Goal: Task Accomplishment & Management: Use online tool/utility

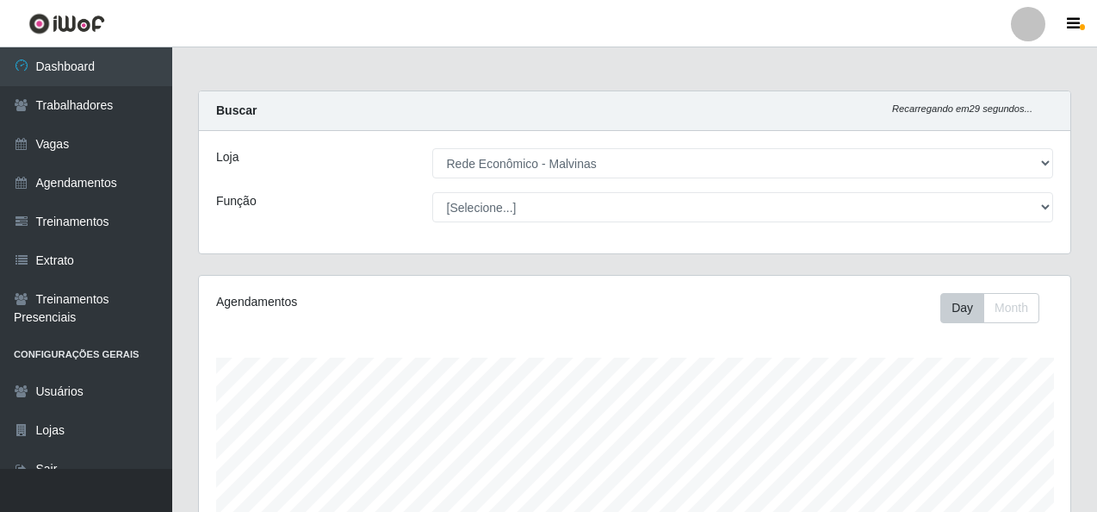
select select "194"
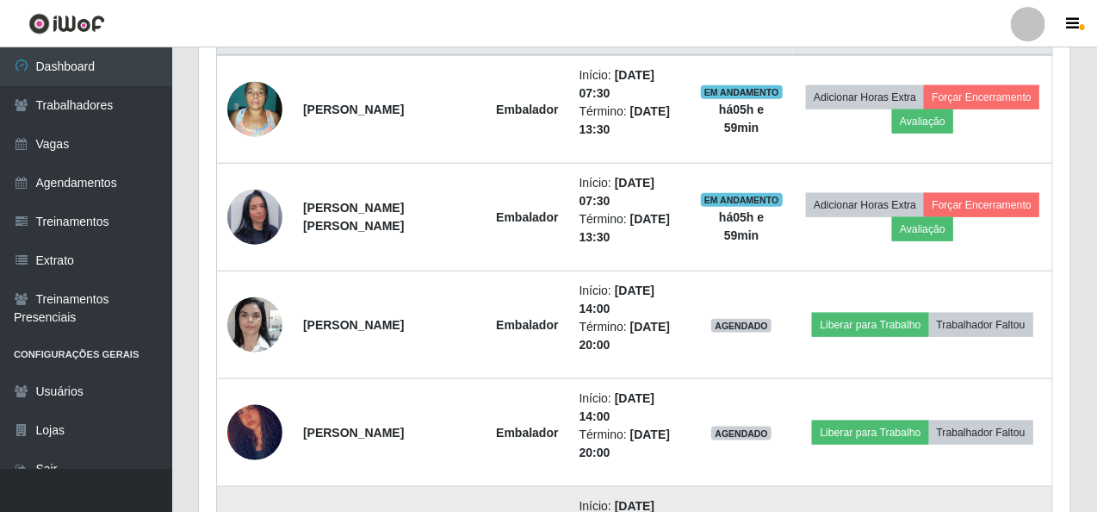
scroll to position [688, 0]
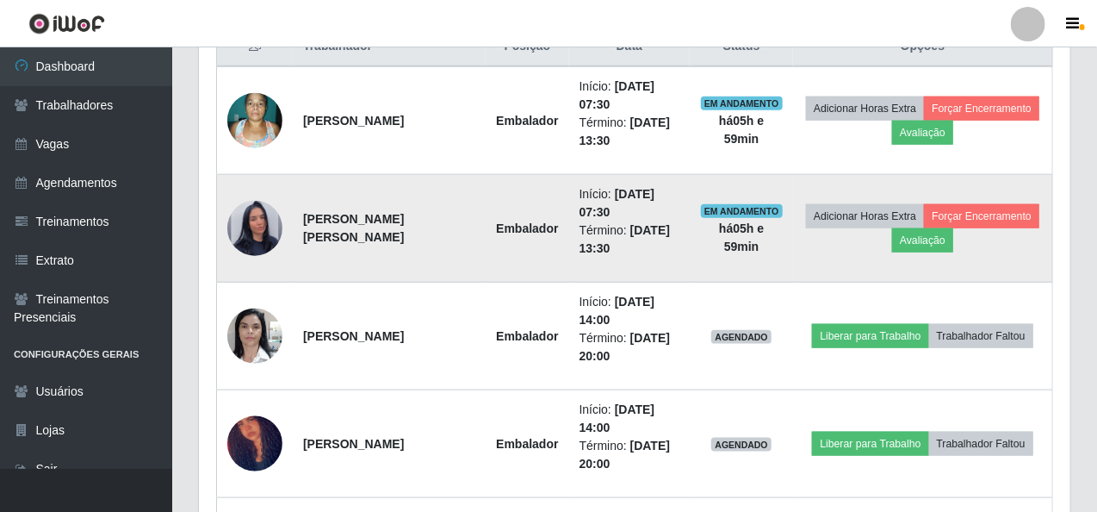
click at [253, 235] on img at bounding box center [254, 228] width 55 height 98
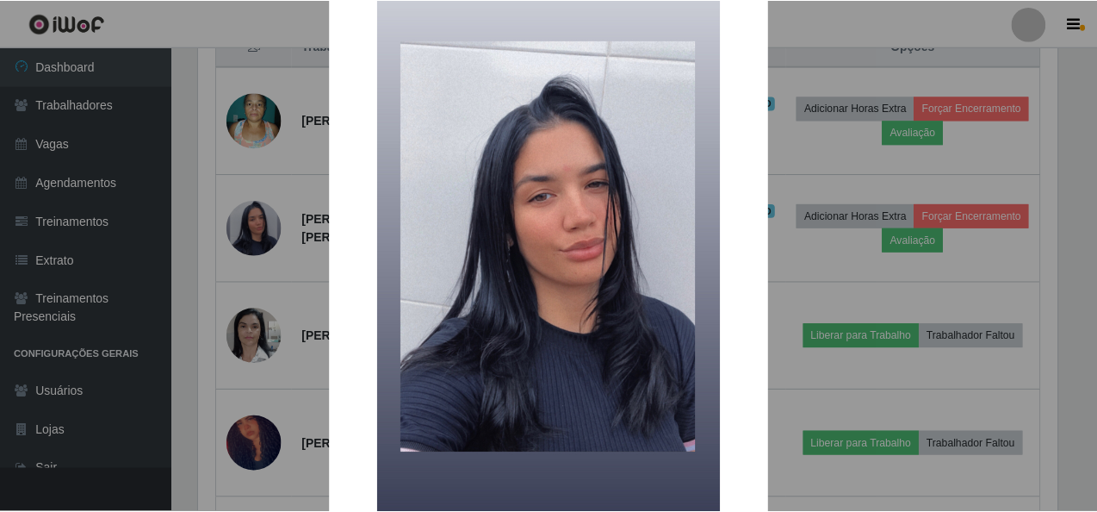
scroll to position [251, 0]
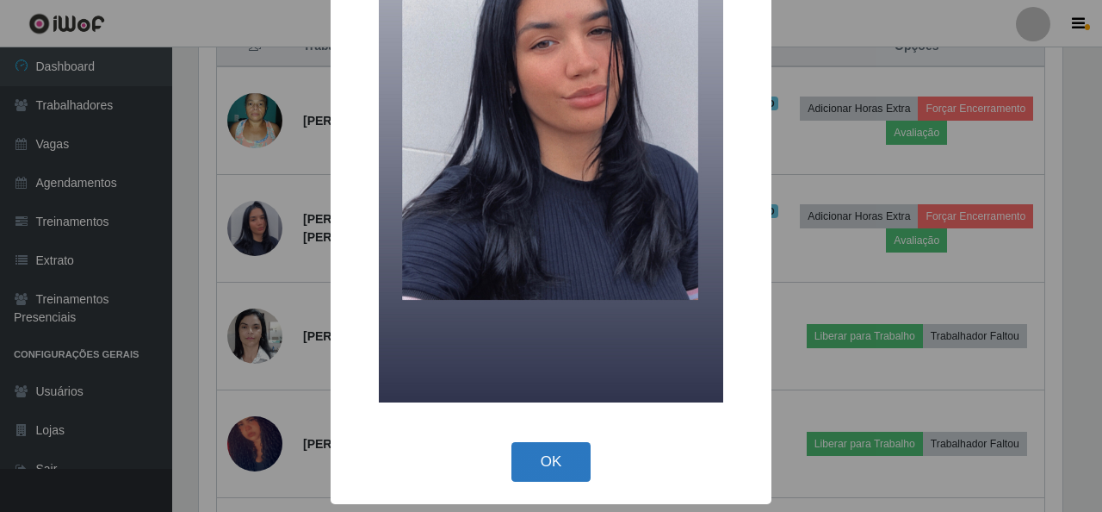
click at [526, 452] on button "OK" at bounding box center [552, 462] width 80 height 40
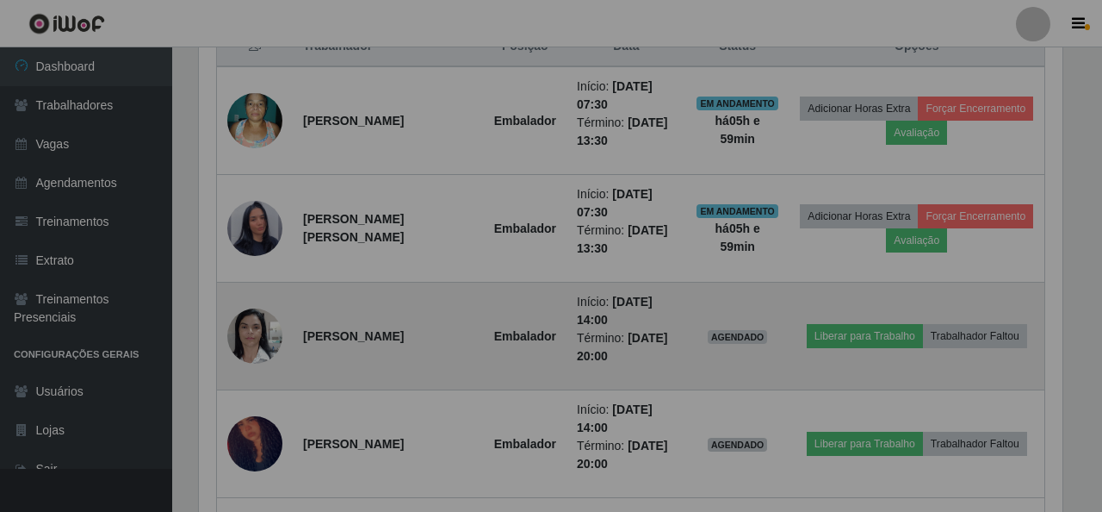
scroll to position [357, 872]
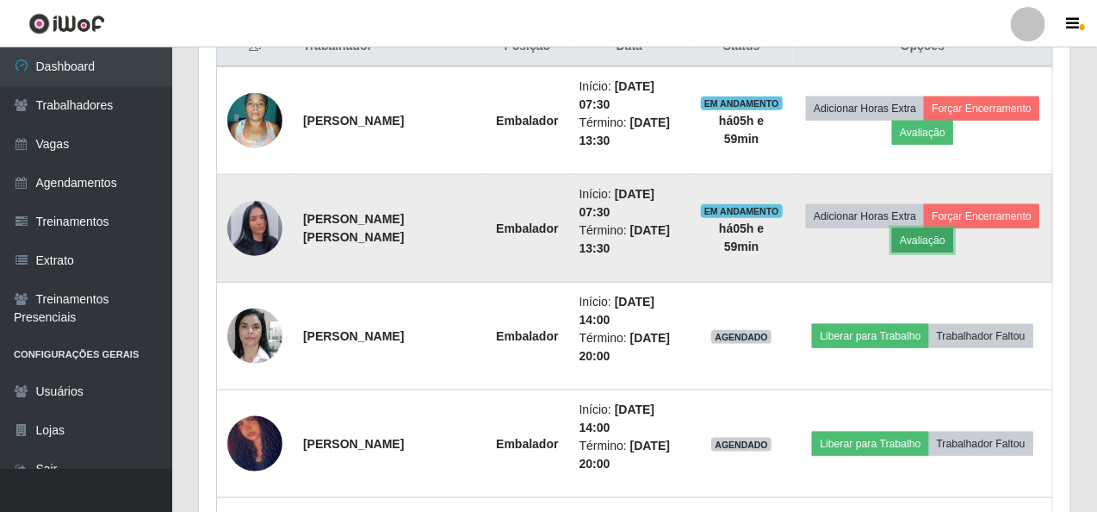
click at [936, 235] on button "Avaliação" at bounding box center [922, 240] width 61 height 24
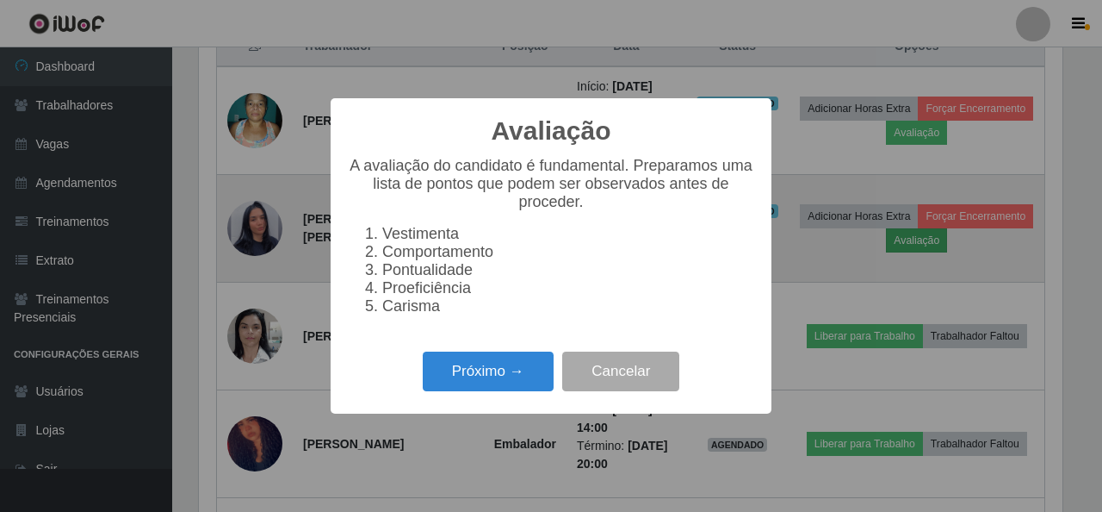
scroll to position [357, 865]
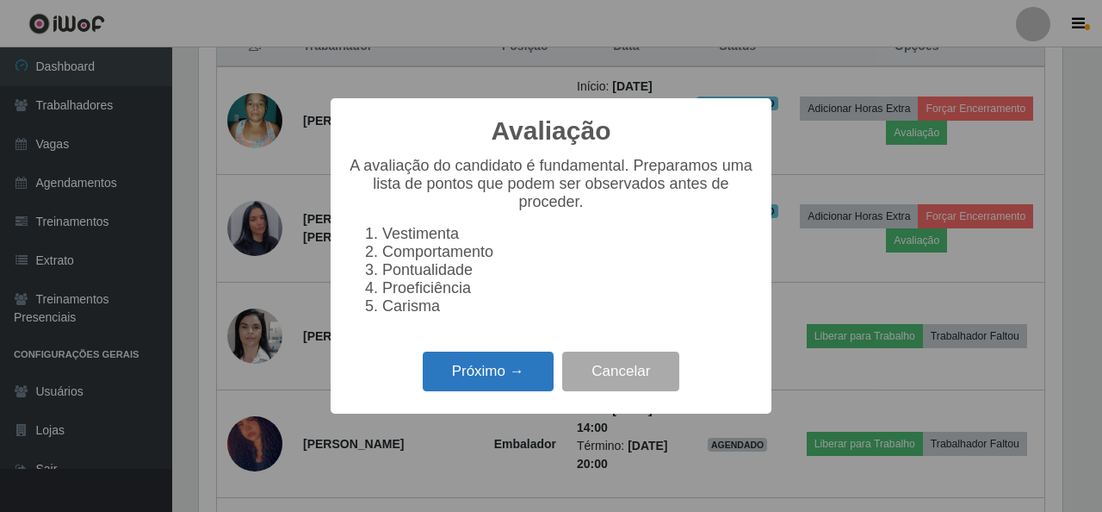
click at [468, 392] on button "Próximo →" at bounding box center [488, 371] width 131 height 40
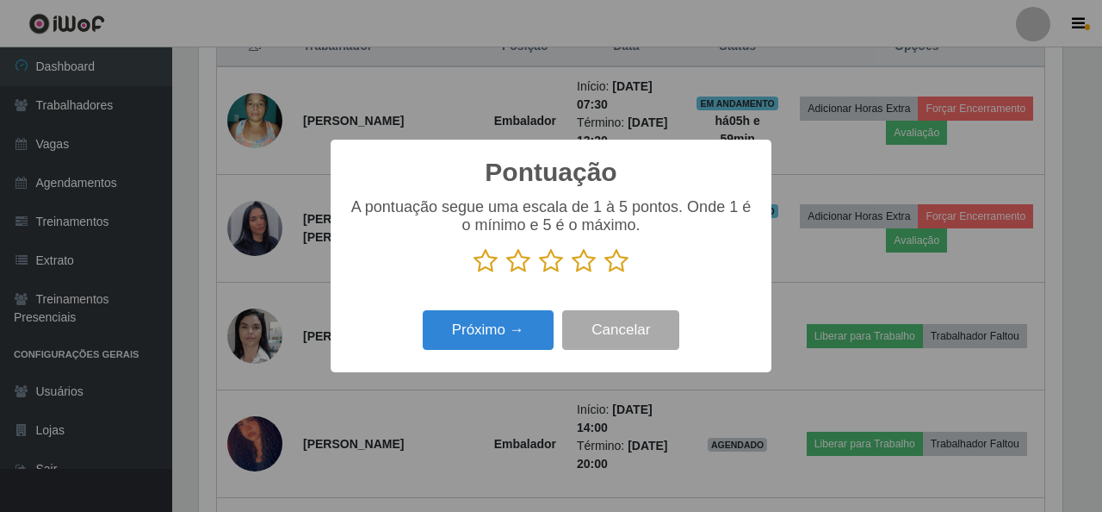
click at [621, 263] on icon at bounding box center [617, 261] width 24 height 26
click at [605, 274] on input "radio" at bounding box center [605, 274] width 0 height 0
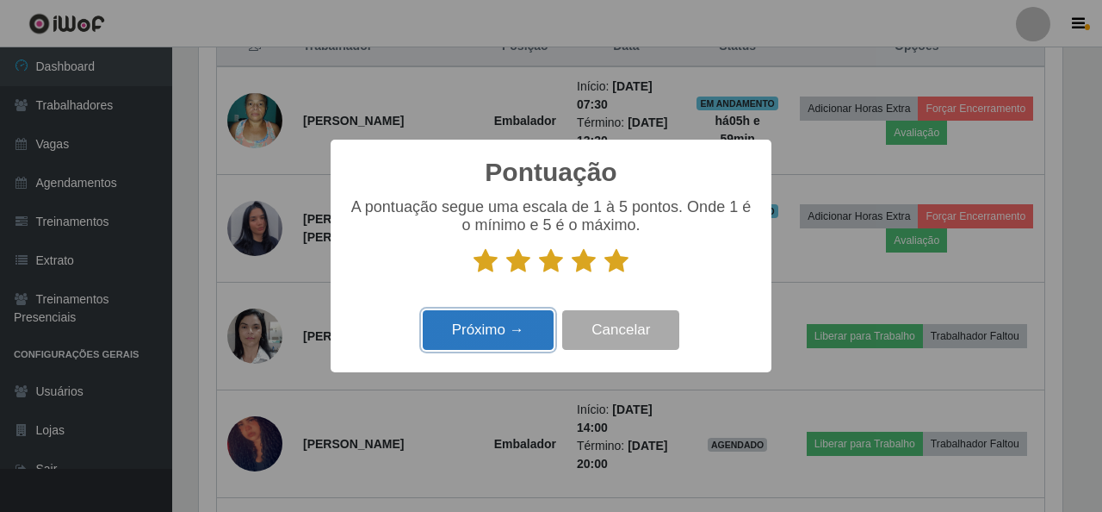
click at [510, 327] on button "Próximo →" at bounding box center [488, 330] width 131 height 40
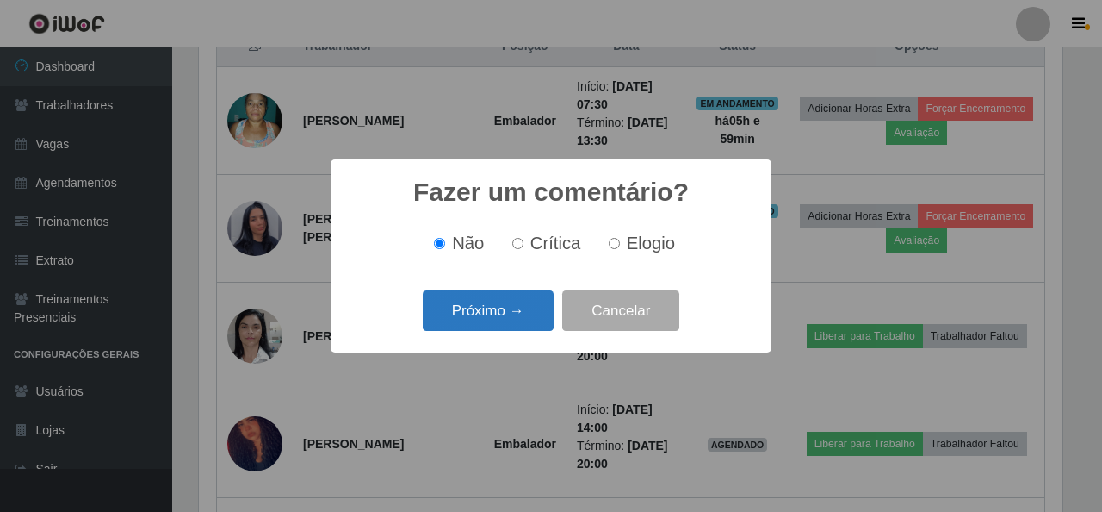
click at [508, 312] on button "Próximo →" at bounding box center [488, 310] width 131 height 40
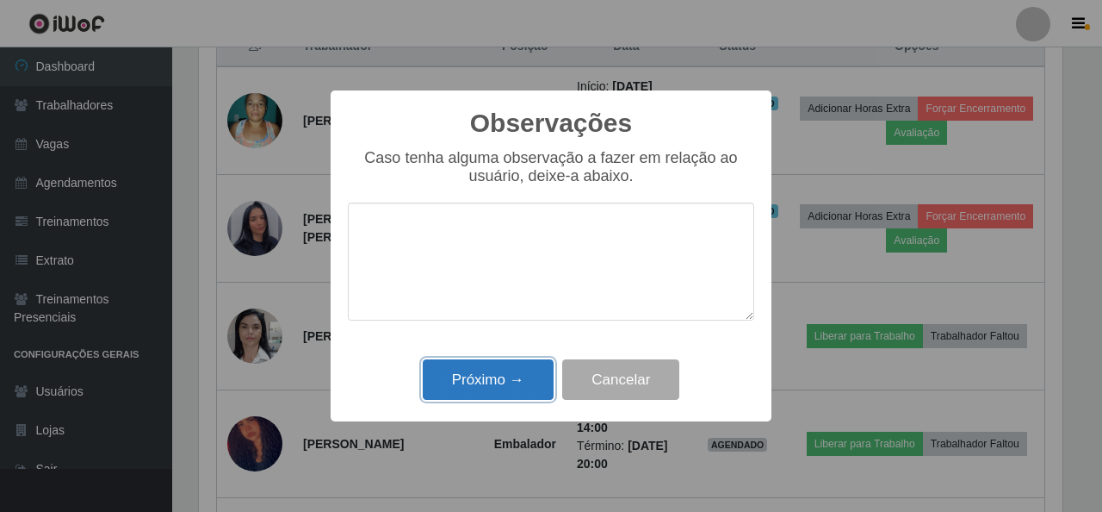
click at [489, 374] on button "Próximo →" at bounding box center [488, 379] width 131 height 40
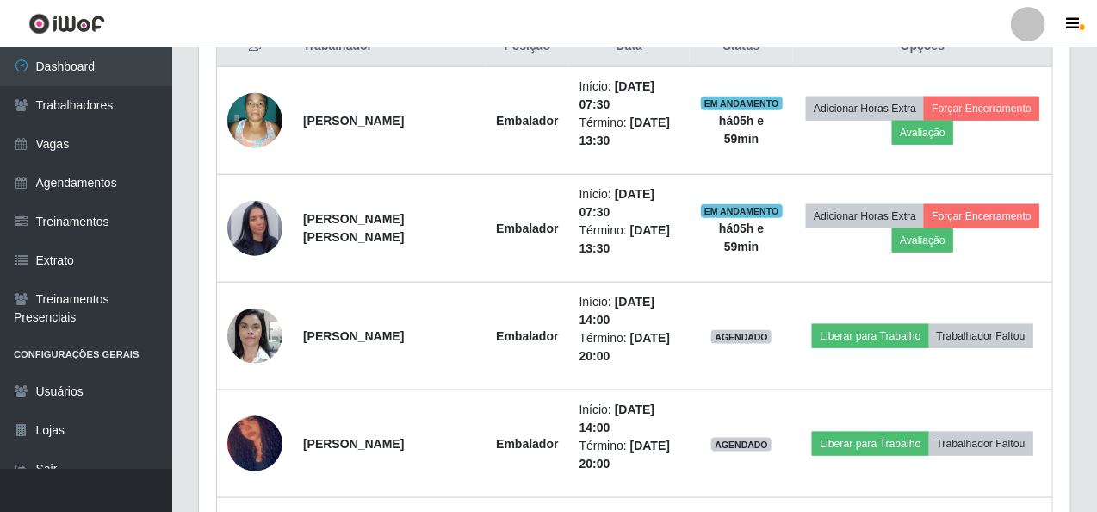
scroll to position [357, 872]
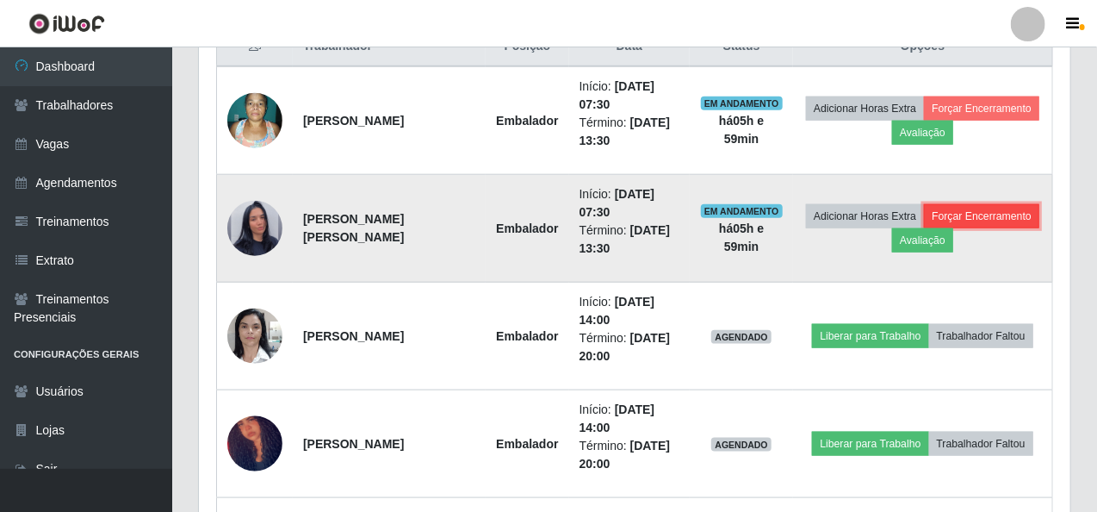
click at [978, 208] on button "Forçar Encerramento" at bounding box center [981, 216] width 115 height 24
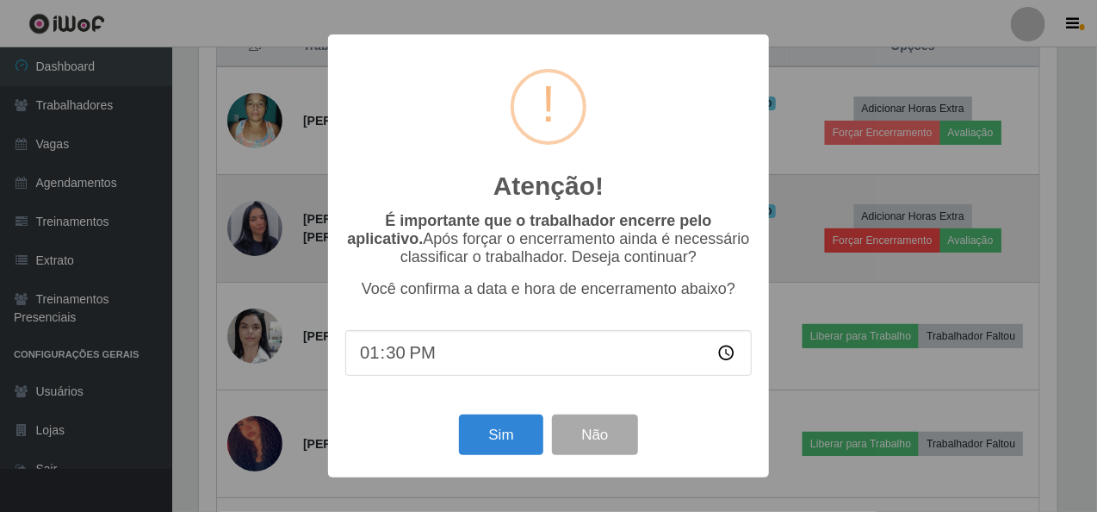
scroll to position [357, 865]
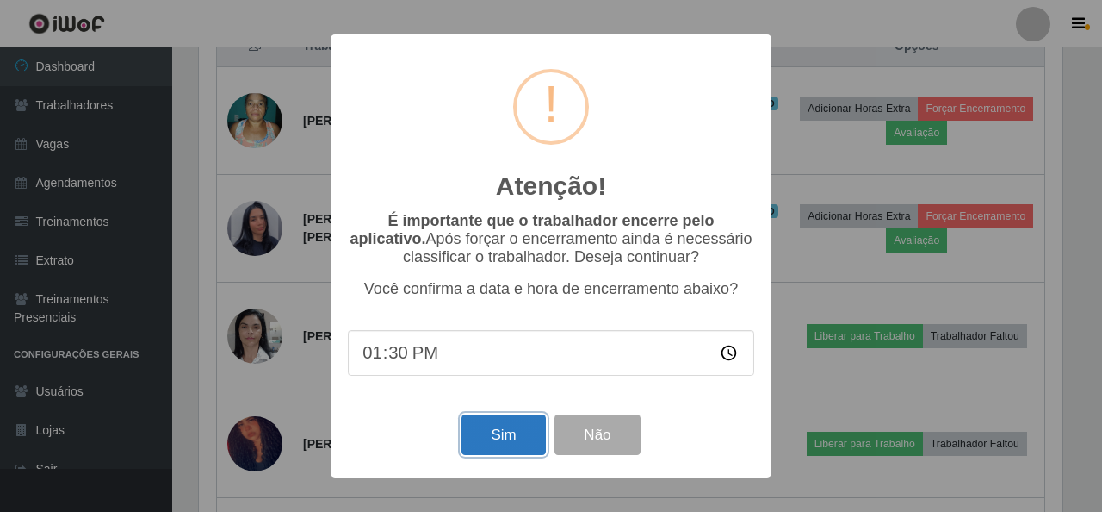
click at [506, 446] on button "Sim" at bounding box center [504, 434] width 84 height 40
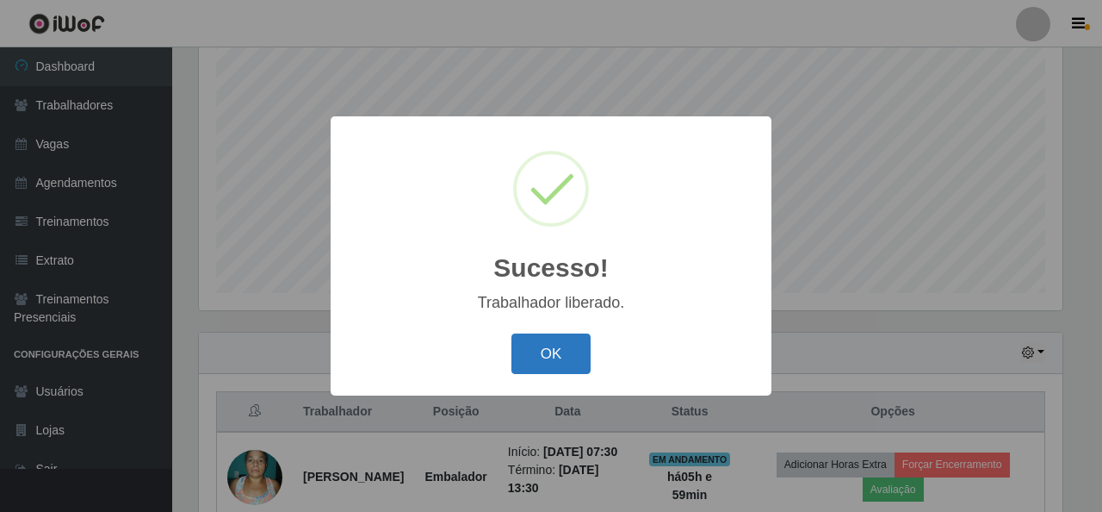
click at [556, 351] on button "OK" at bounding box center [552, 353] width 80 height 40
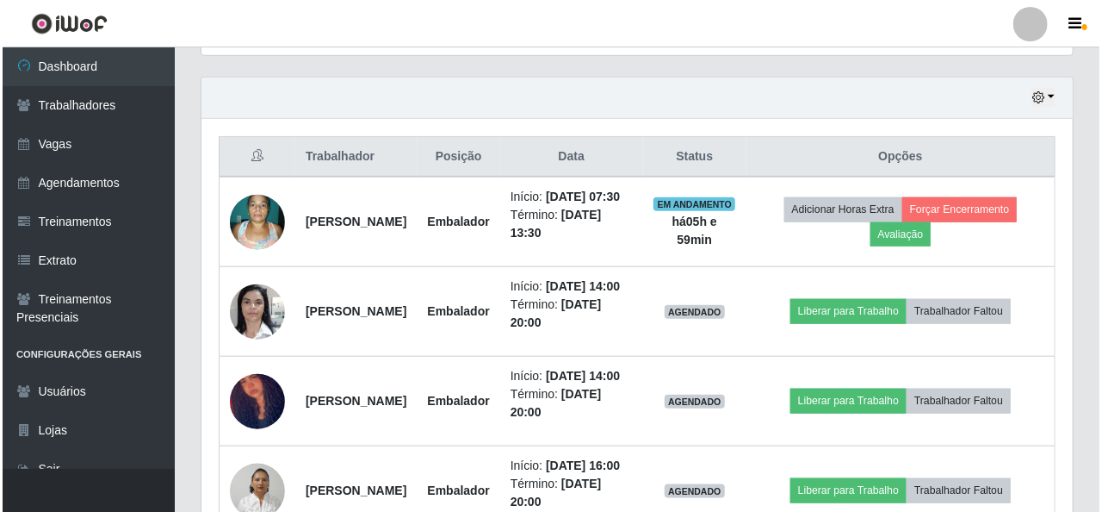
scroll to position [581, 0]
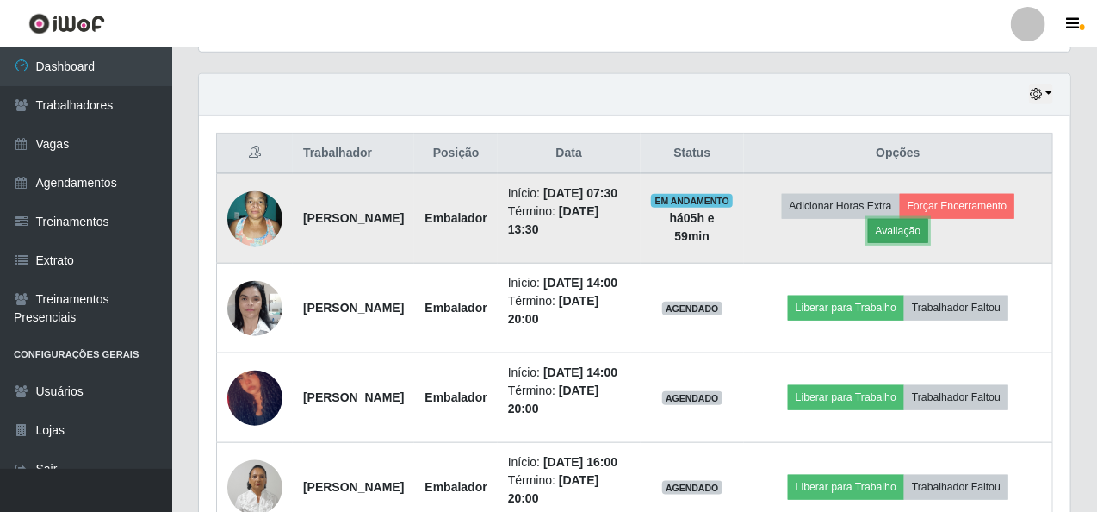
click at [925, 233] on button "Avaliação" at bounding box center [898, 231] width 61 height 24
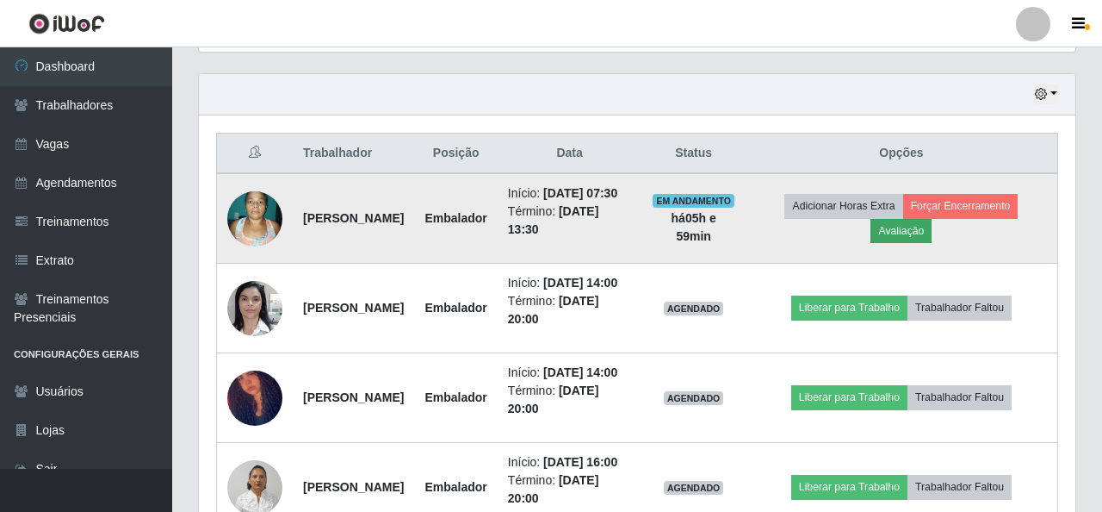
scroll to position [357, 865]
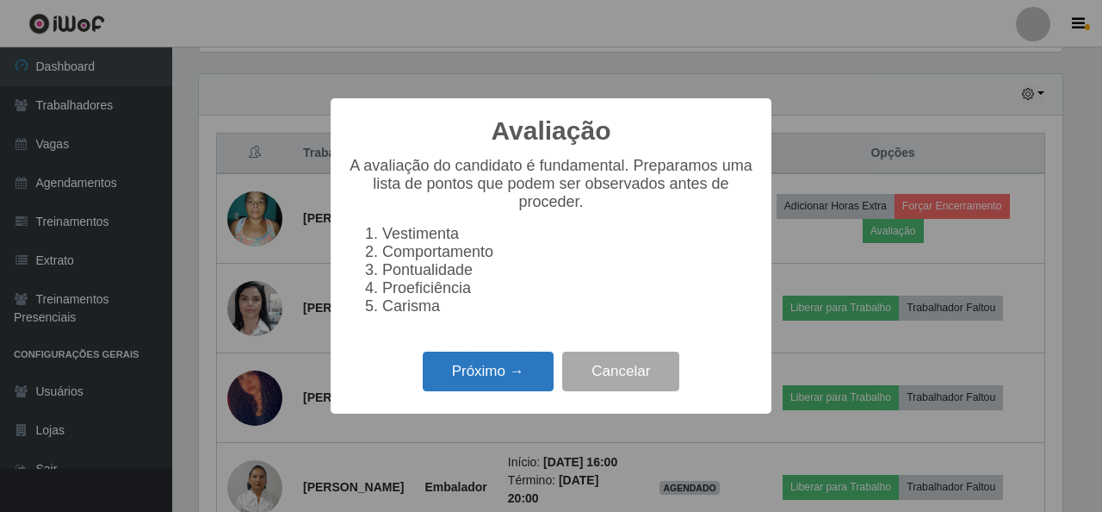
click at [493, 381] on button "Próximo →" at bounding box center [488, 371] width 131 height 40
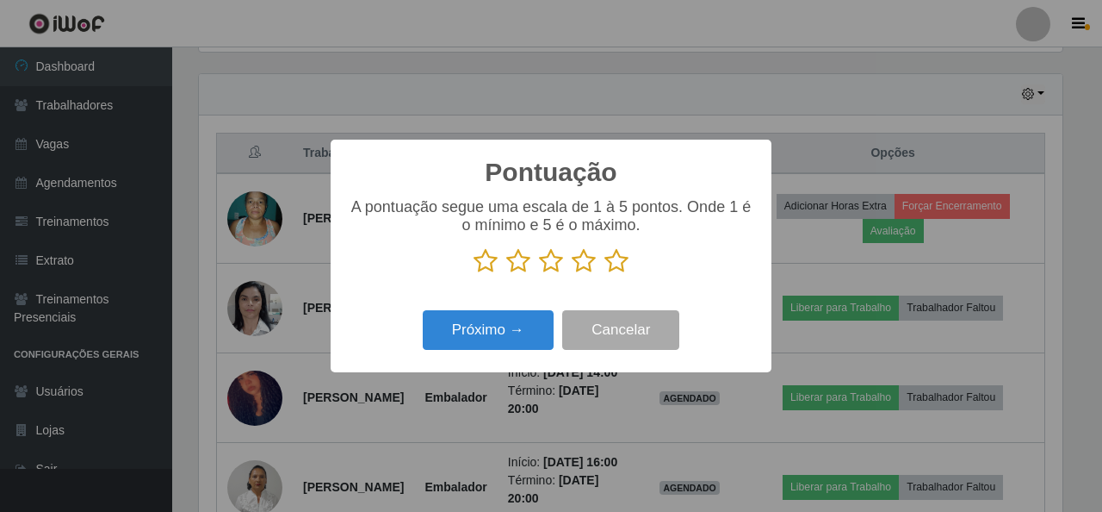
click at [613, 264] on icon at bounding box center [617, 261] width 24 height 26
click at [605, 274] on input "radio" at bounding box center [605, 274] width 0 height 0
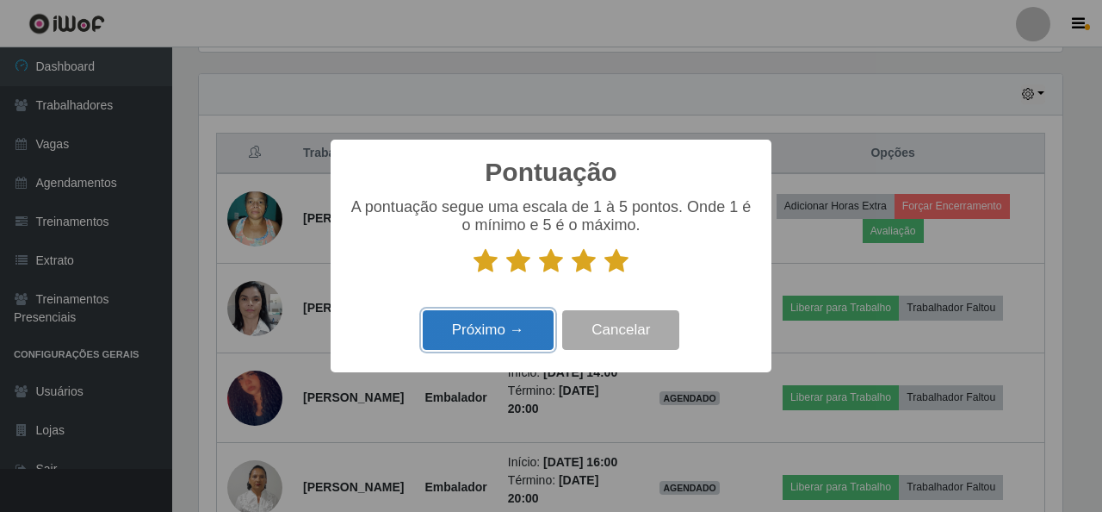
click at [497, 340] on button "Próximo →" at bounding box center [488, 330] width 131 height 40
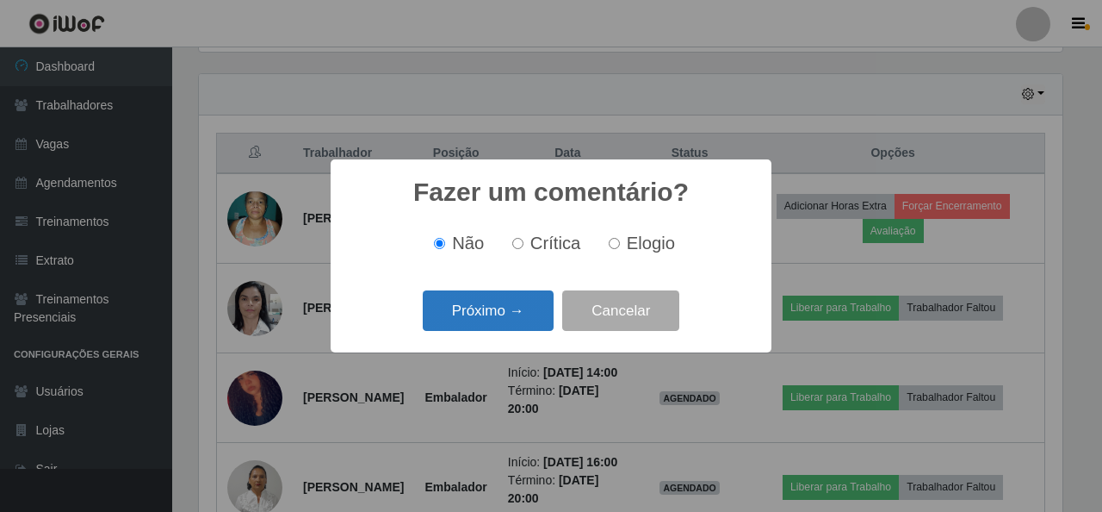
click at [497, 306] on button "Próximo →" at bounding box center [488, 310] width 131 height 40
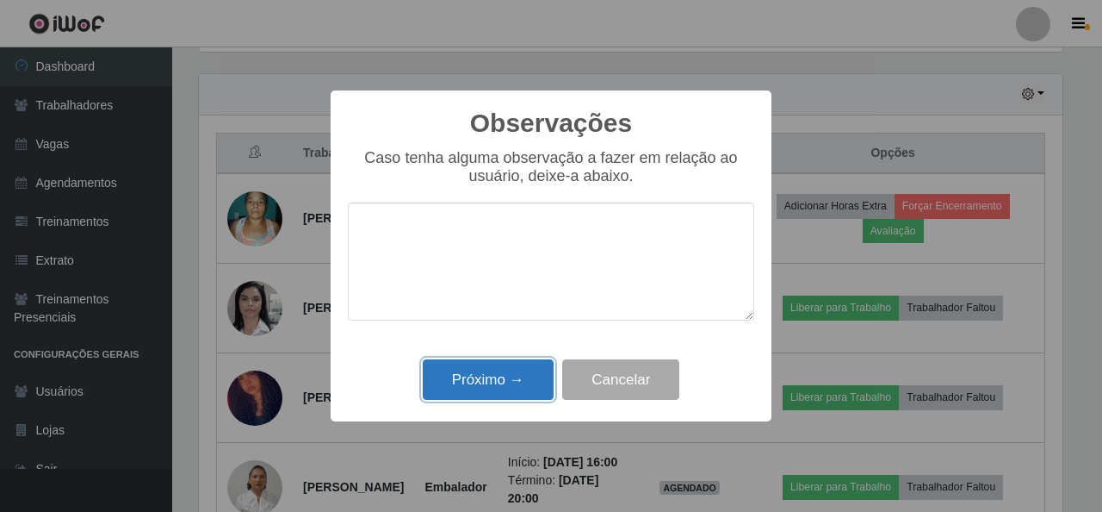
click at [501, 388] on button "Próximo →" at bounding box center [488, 379] width 131 height 40
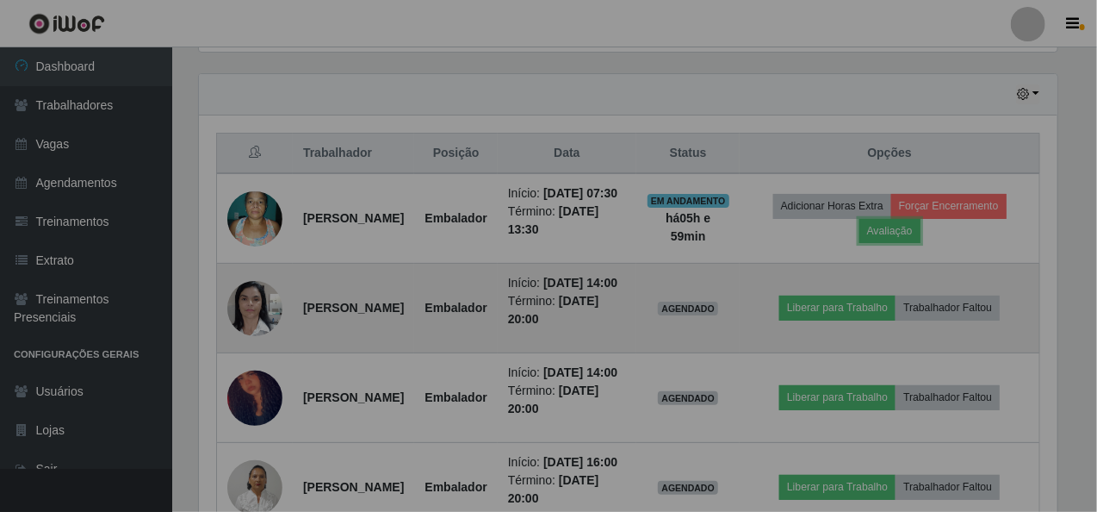
scroll to position [0, 0]
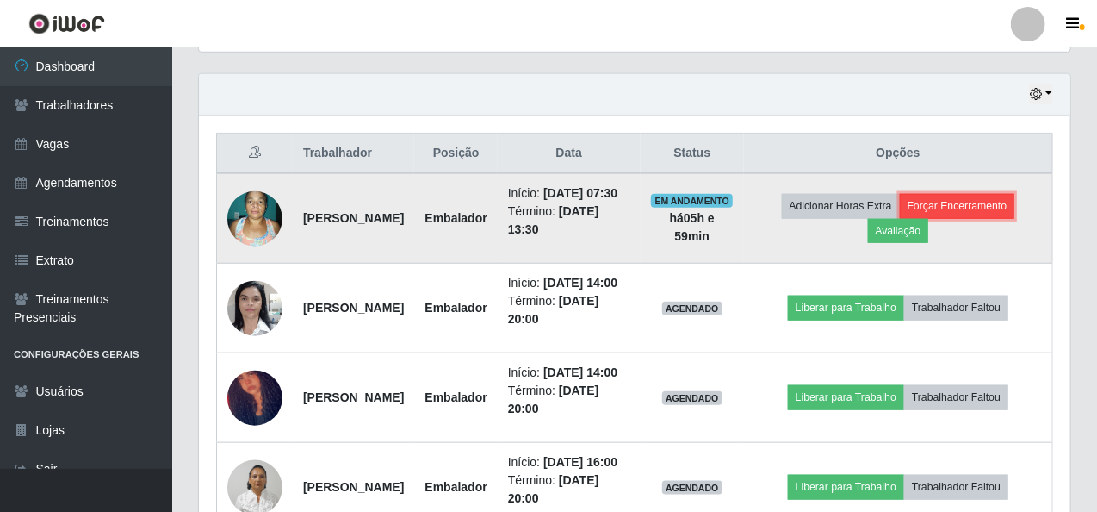
click at [992, 211] on button "Forçar Encerramento" at bounding box center [957, 206] width 115 height 24
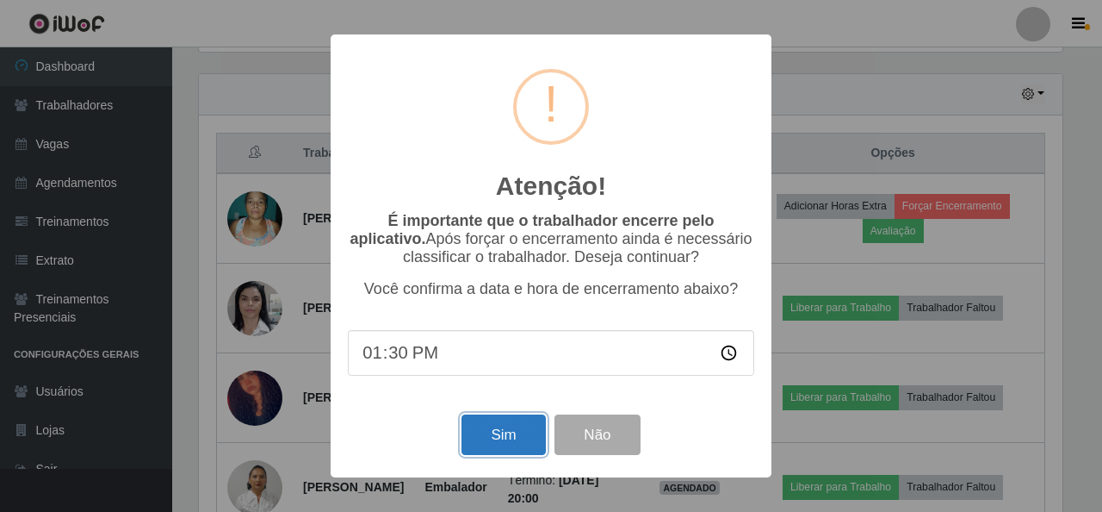
click at [503, 436] on button "Sim" at bounding box center [504, 434] width 84 height 40
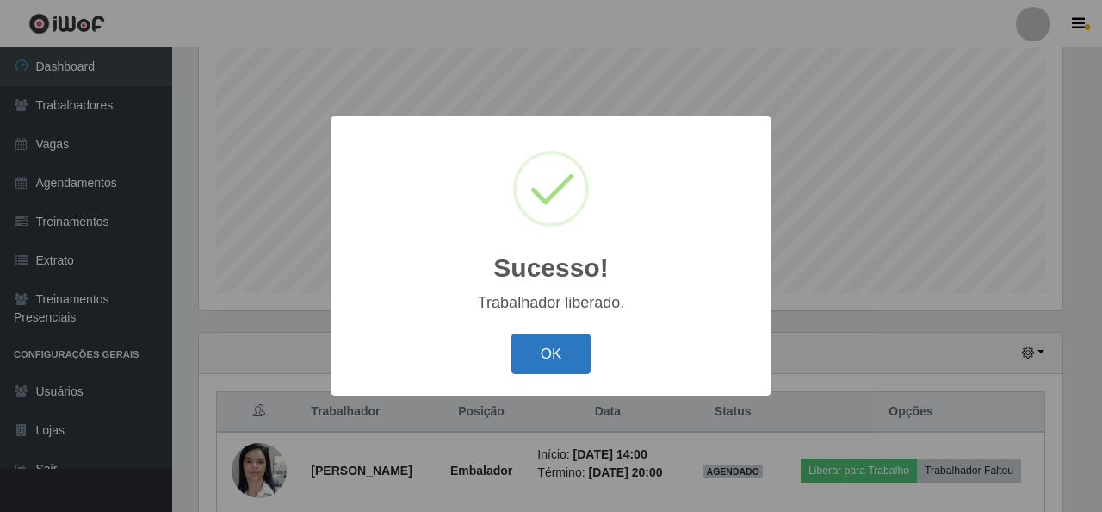
click at [568, 351] on button "OK" at bounding box center [552, 353] width 80 height 40
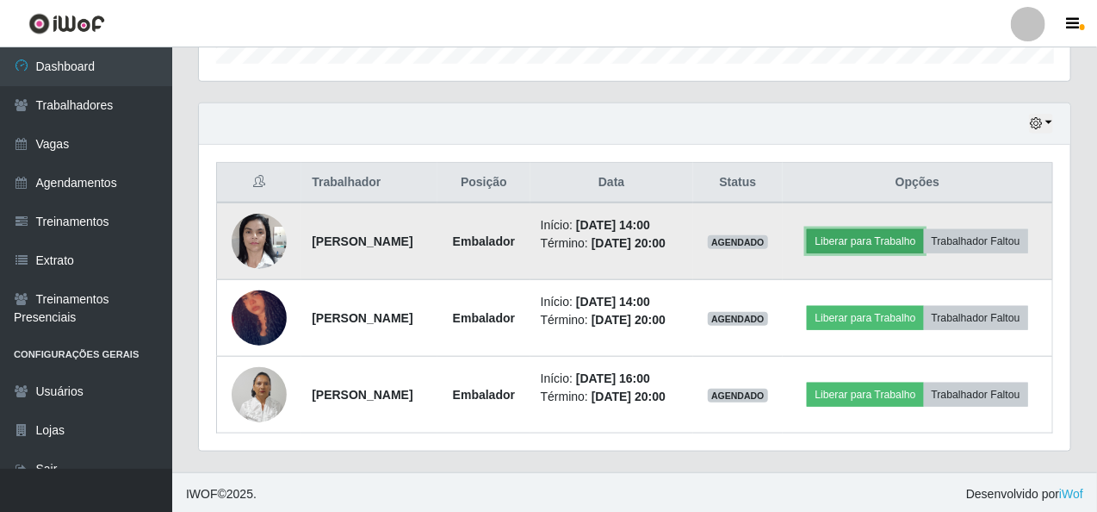
click at [863, 239] on button "Liberar para Trabalho" at bounding box center [865, 241] width 116 height 24
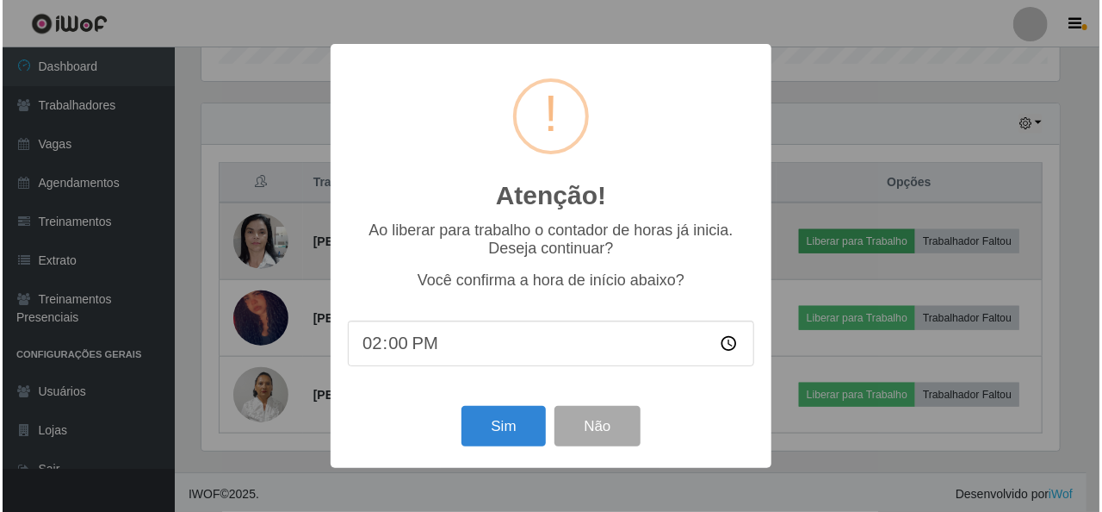
scroll to position [357, 865]
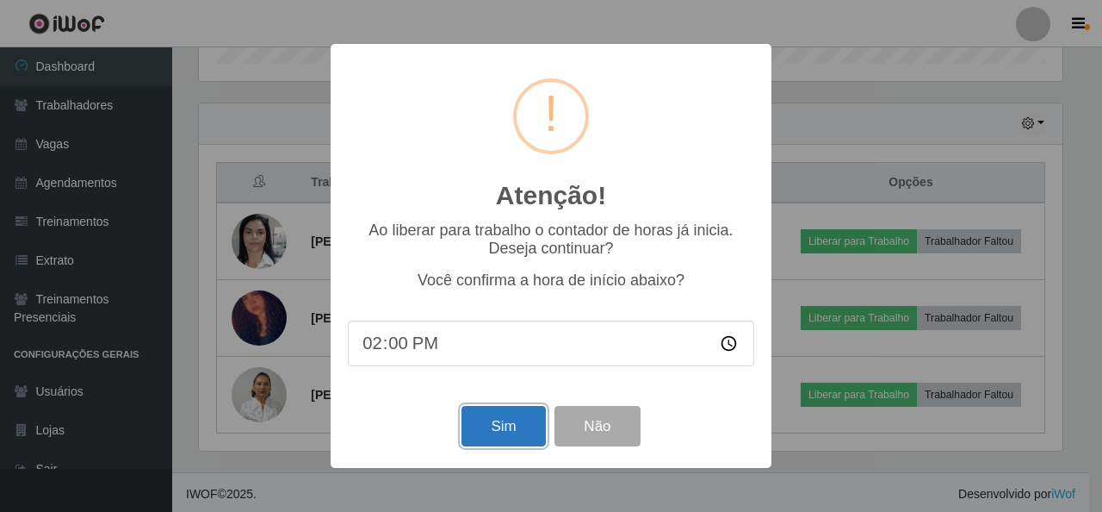
click at [497, 432] on button "Sim" at bounding box center [504, 426] width 84 height 40
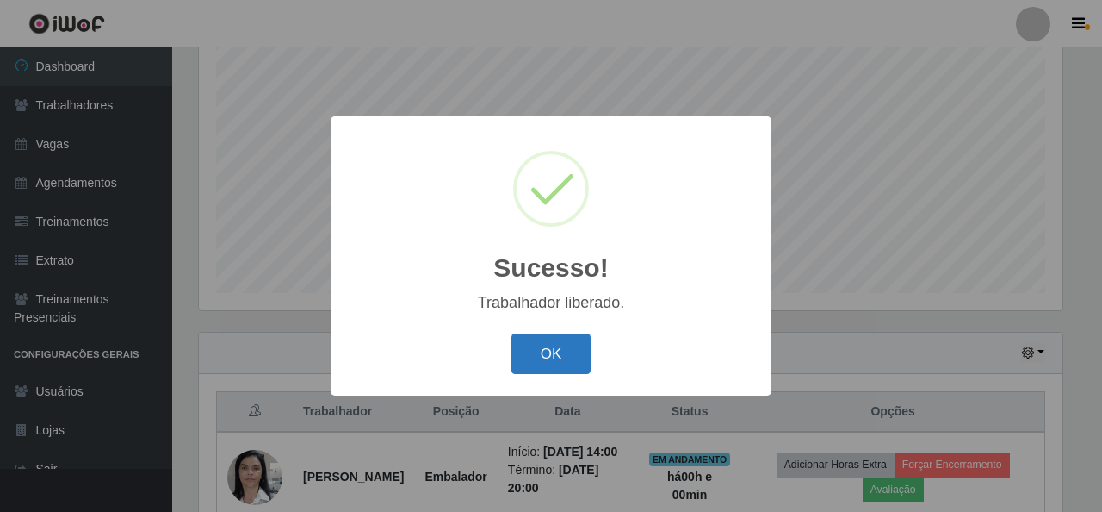
click at [551, 357] on button "OK" at bounding box center [552, 353] width 80 height 40
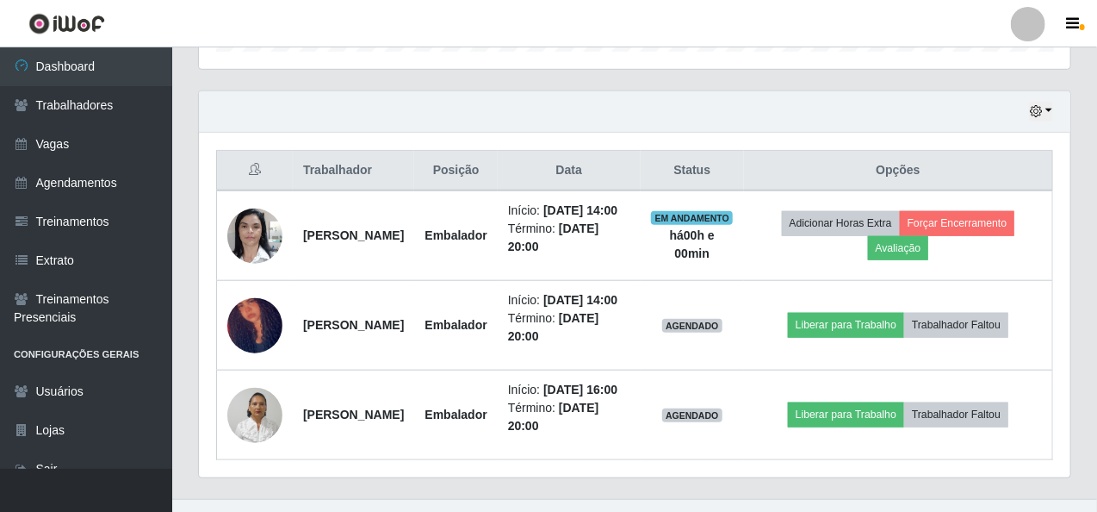
scroll to position [645, 0]
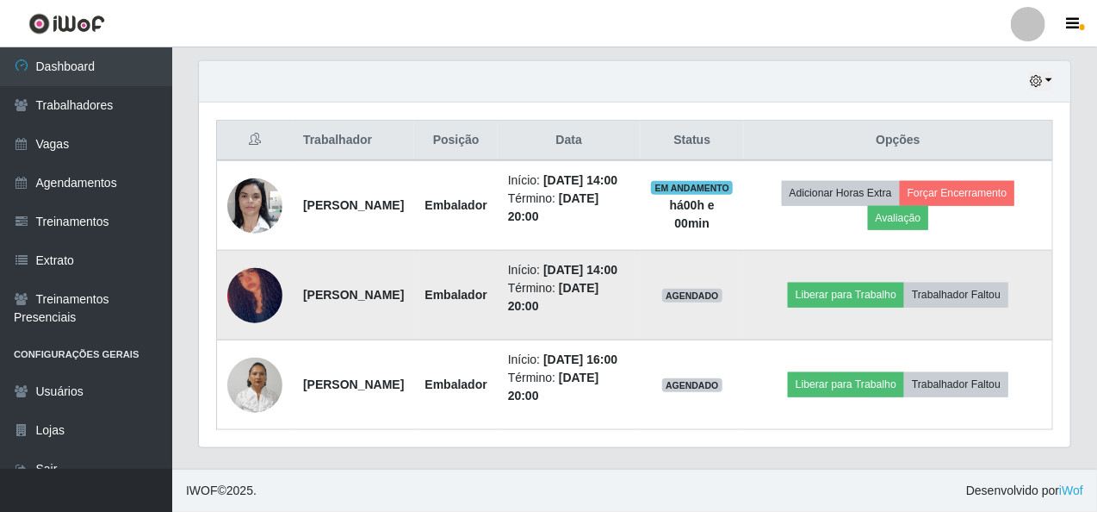
click at [252, 276] on img at bounding box center [254, 296] width 55 height 102
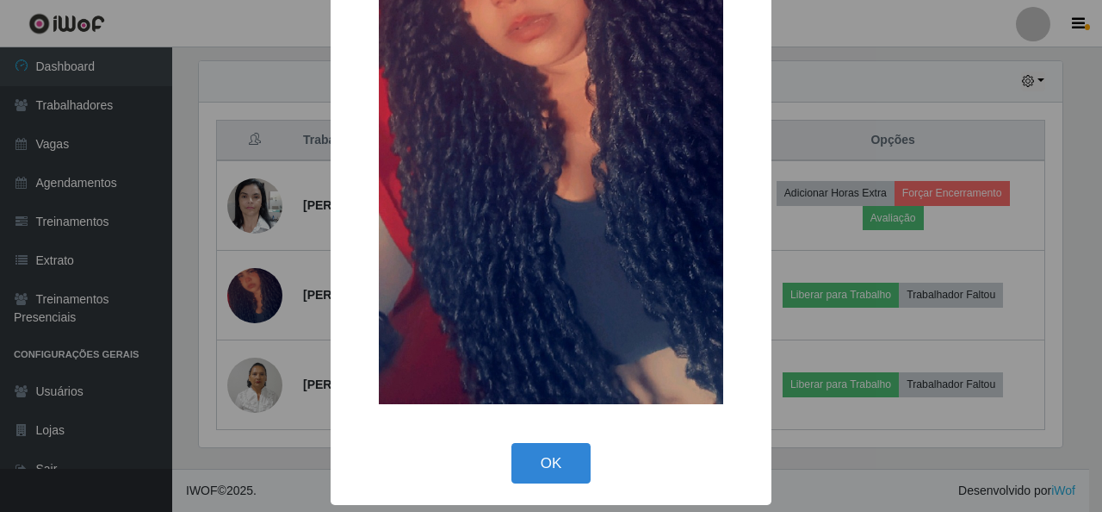
scroll to position [274, 0]
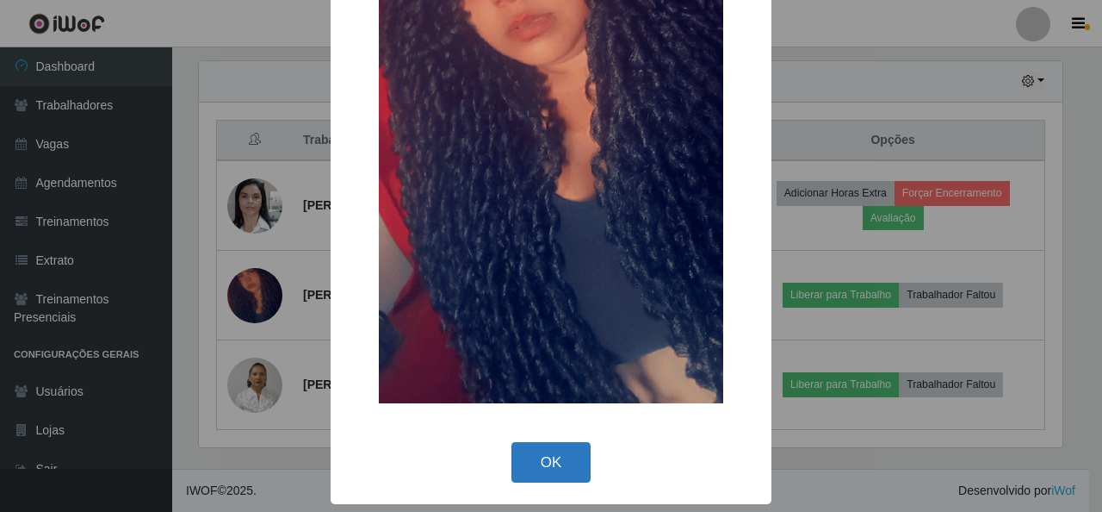
click at [551, 455] on button "OK" at bounding box center [552, 462] width 80 height 40
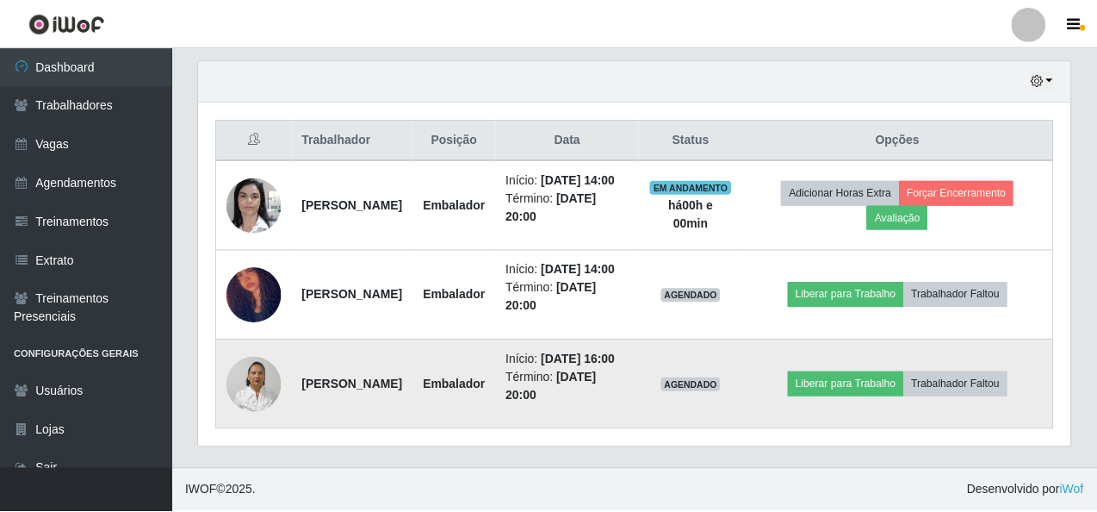
scroll to position [357, 872]
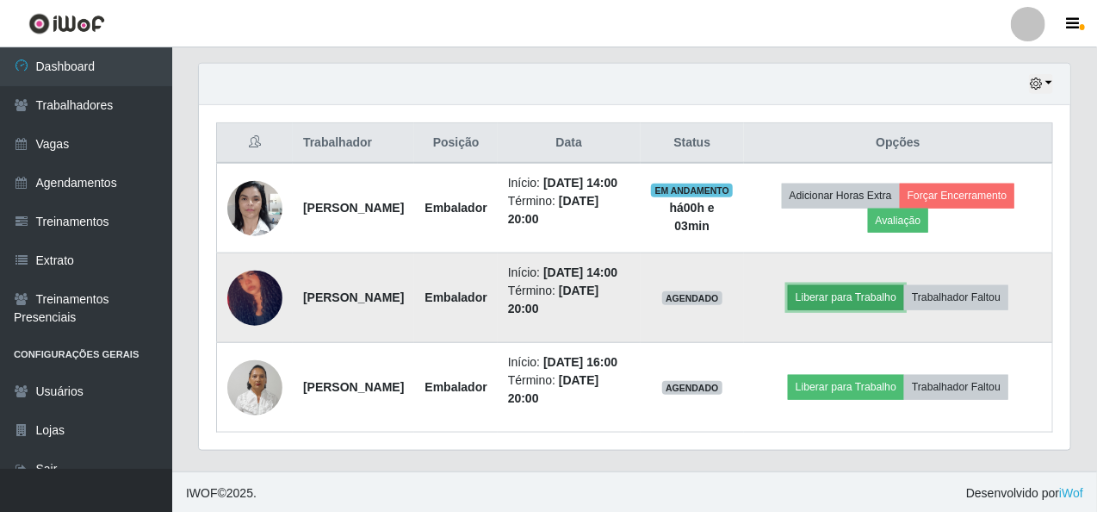
click at [895, 309] on button "Liberar para Trabalho" at bounding box center [846, 297] width 116 height 24
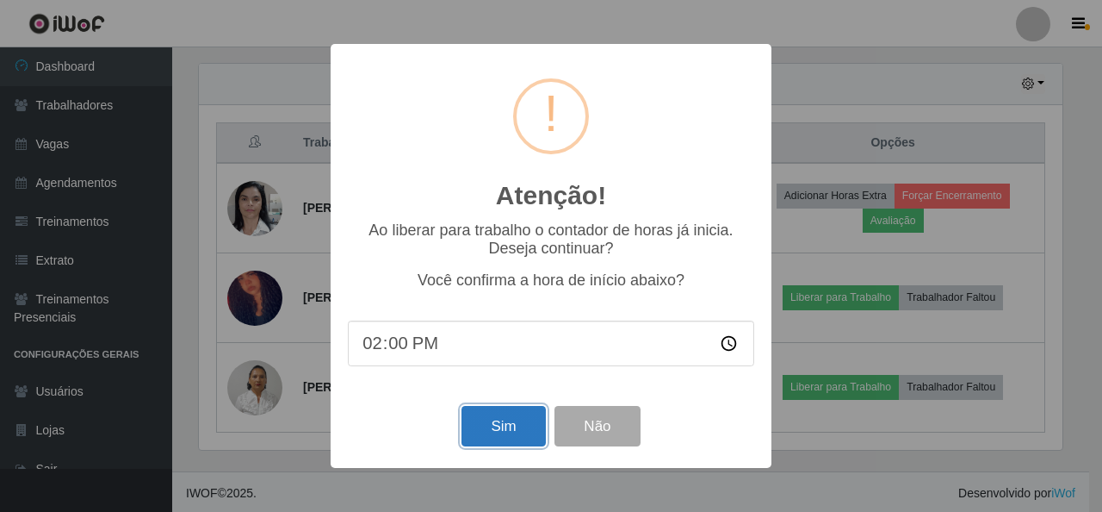
click at [524, 420] on button "Sim" at bounding box center [504, 426] width 84 height 40
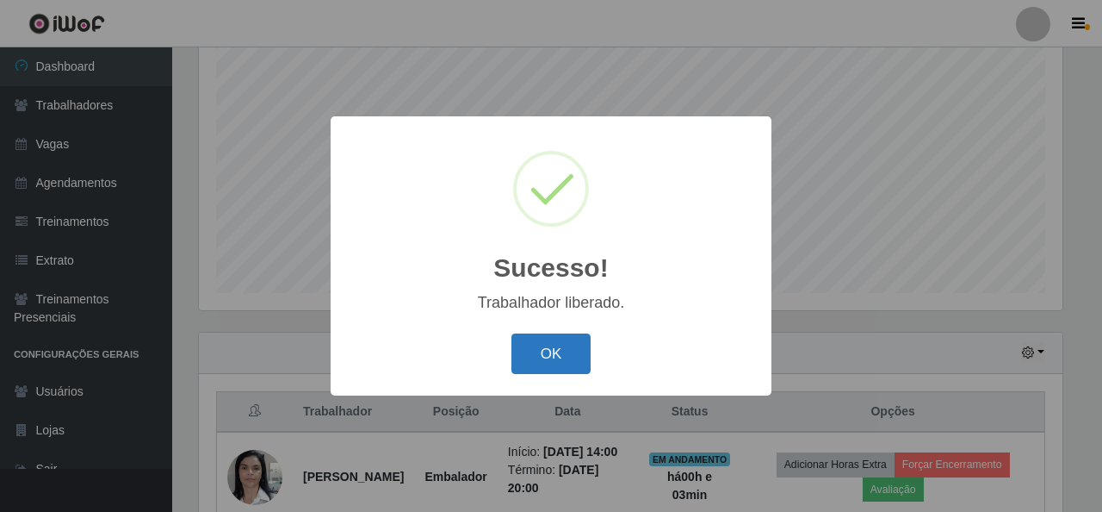
click at [546, 362] on button "OK" at bounding box center [552, 353] width 80 height 40
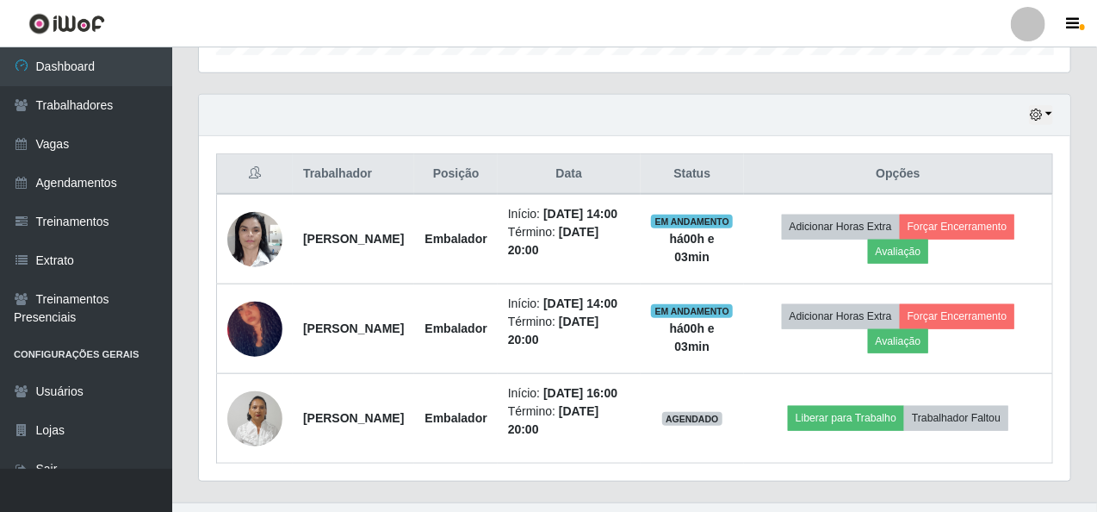
scroll to position [645, 0]
